Goal: Information Seeking & Learning: Check status

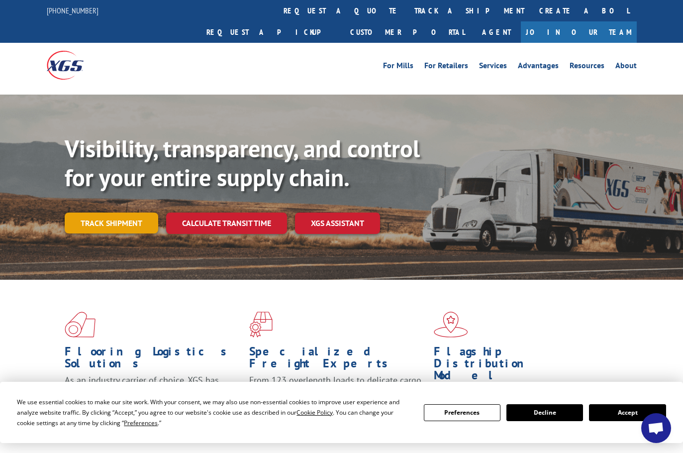
click at [117, 212] on link "Track shipment" at bounding box center [111, 222] width 93 height 21
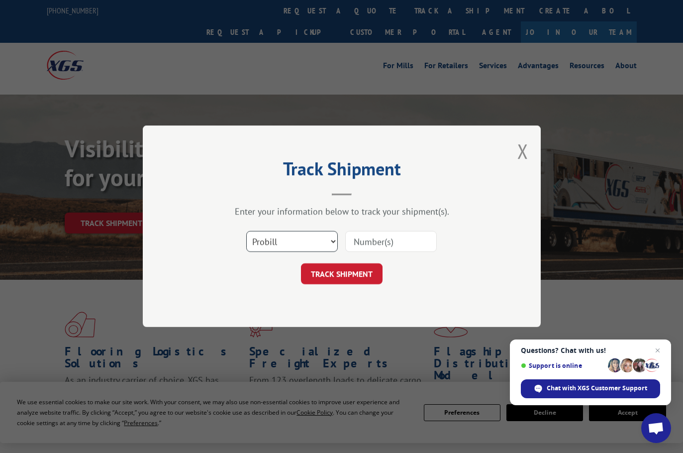
click at [310, 236] on select "Select category... Probill BOL PO" at bounding box center [291, 241] width 91 height 21
click at [373, 240] on input at bounding box center [390, 241] width 91 height 21
paste input "10793162"
type input "10793162"
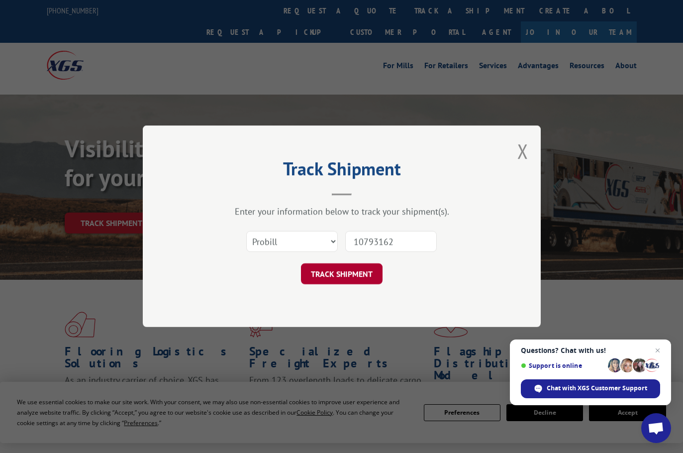
click at [361, 271] on button "TRACK SHIPMENT" at bounding box center [342, 274] width 82 height 21
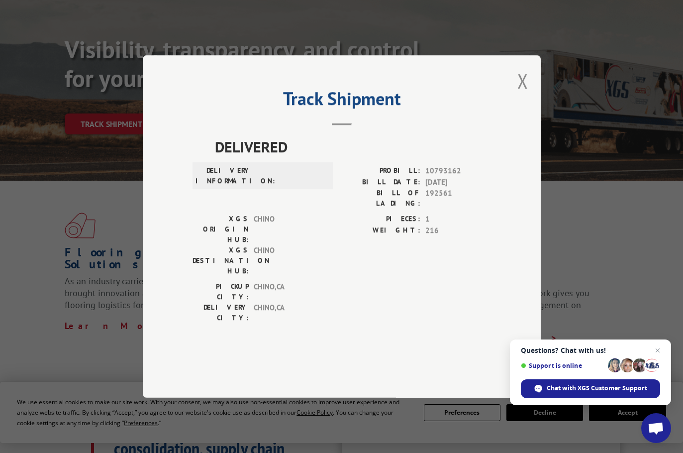
scroll to position [99, 0]
click at [526, 94] on button "Close modal" at bounding box center [522, 81] width 11 height 26
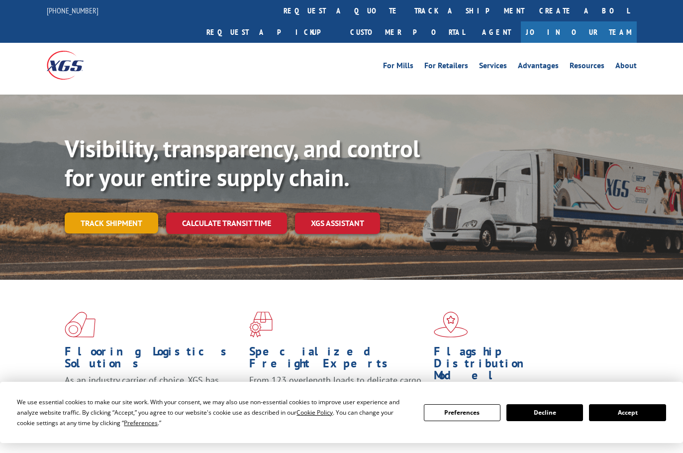
click at [139, 212] on link "Track shipment" at bounding box center [111, 222] width 93 height 21
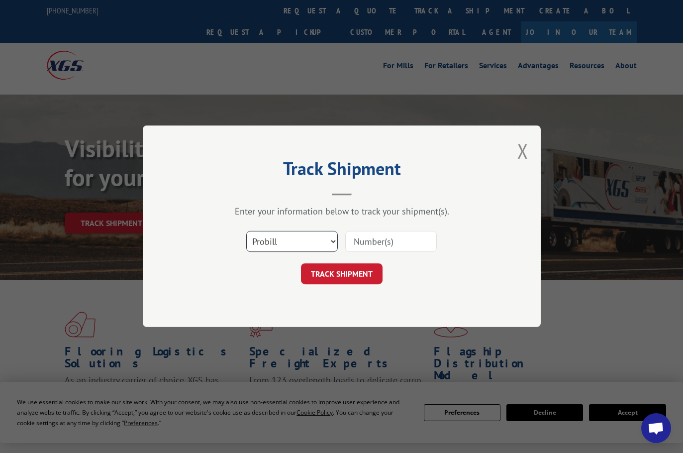
click at [326, 243] on select "Select category... Probill BOL PO" at bounding box center [291, 241] width 91 height 21
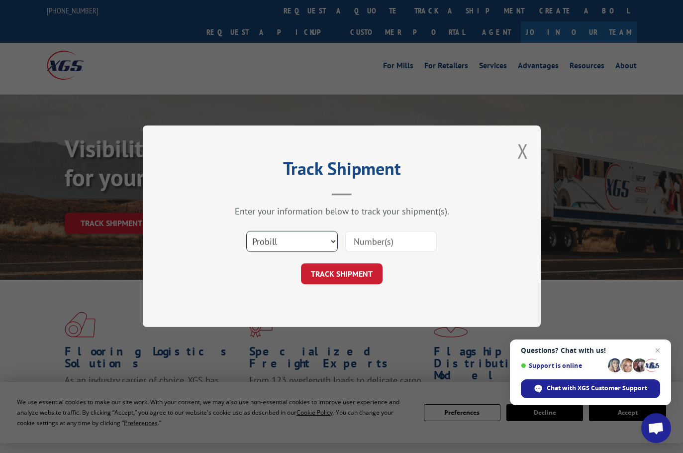
click at [246, 231] on select "Select category... Probill BOL PO" at bounding box center [291, 241] width 91 height 21
click at [367, 246] on input at bounding box center [390, 241] width 91 height 21
paste input "10792994"
type input "10792994"
click at [370, 275] on button "TRACK SHIPMENT" at bounding box center [342, 274] width 82 height 21
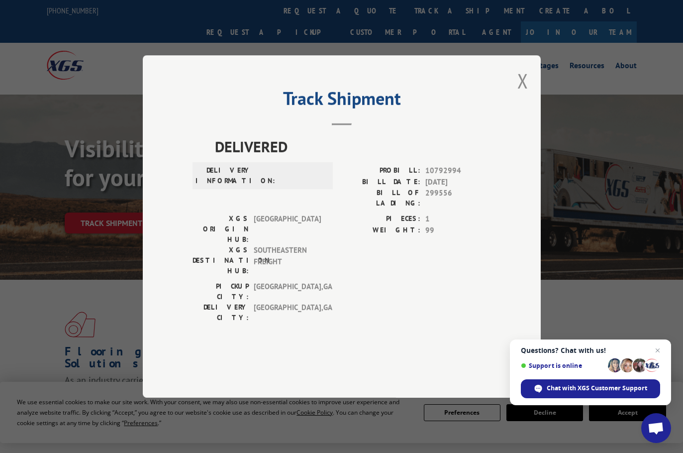
drag, startPoint x: 263, startPoint y: 198, endPoint x: 320, endPoint y: 216, distance: 59.4
click at [320, 189] on div "DELIVERY INFORMATION:" at bounding box center [262, 175] width 140 height 27
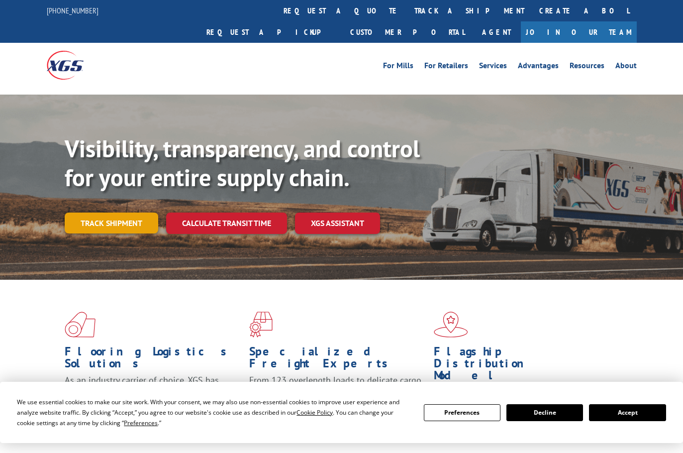
click at [114, 212] on link "Track shipment" at bounding box center [111, 222] width 93 height 21
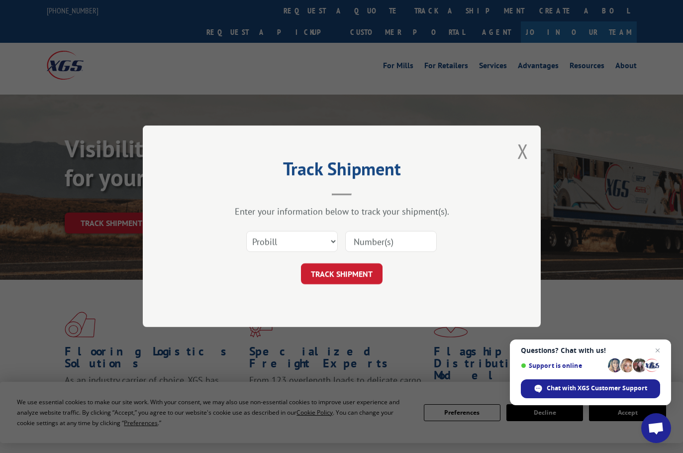
click at [367, 243] on input at bounding box center [390, 241] width 91 height 21
paste input "10793162"
type input "10793162"
click at [359, 277] on button "TRACK SHIPMENT" at bounding box center [342, 274] width 82 height 21
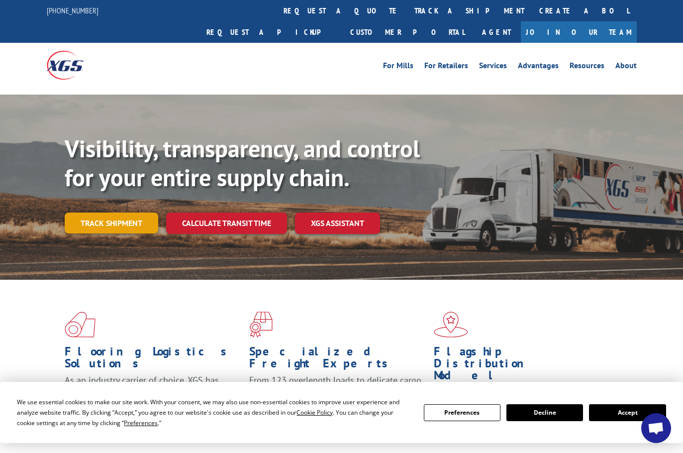
click at [111, 212] on link "Track shipment" at bounding box center [111, 222] width 93 height 21
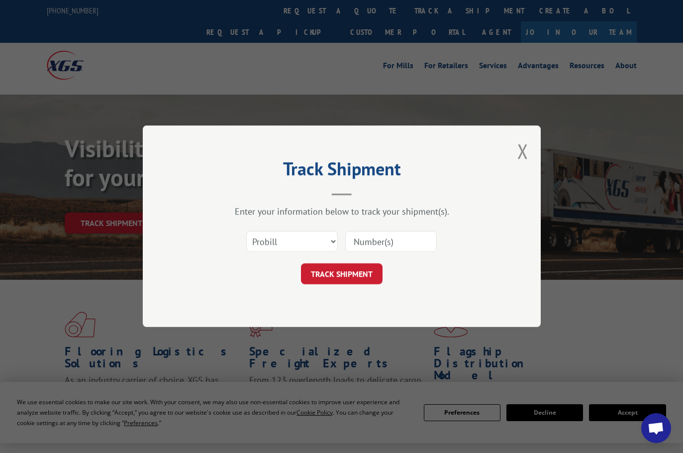
click at [405, 242] on input at bounding box center [390, 241] width 91 height 21
paste input "10793162"
type input "10793162"
click at [369, 273] on button "TRACK SHIPMENT" at bounding box center [342, 274] width 82 height 21
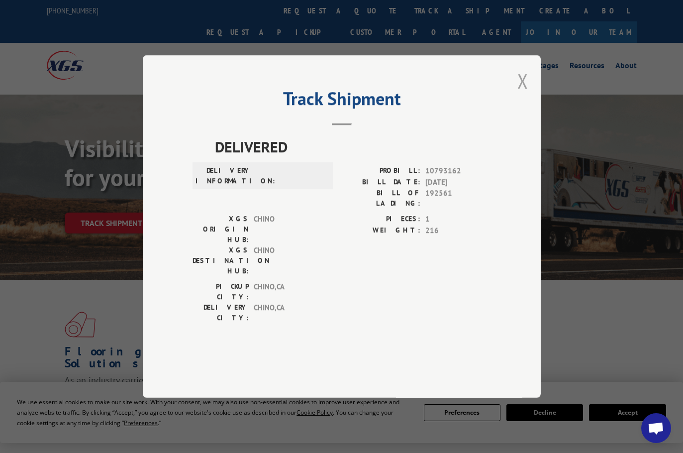
click at [523, 94] on button "Close modal" at bounding box center [522, 81] width 11 height 26
